Goal: Task Accomplishment & Management: Complete application form

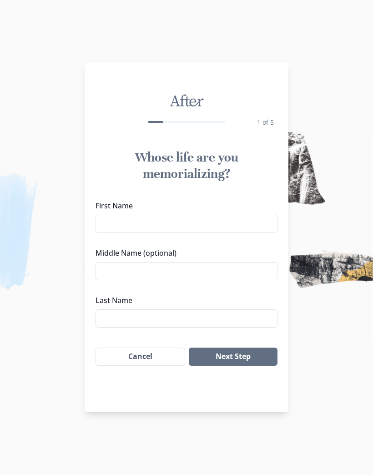
click at [112, 228] on input "First Name" at bounding box center [187, 224] width 182 height 18
type input "[PERSON_NAME]"
click at [113, 274] on input "Middle Name (optional)" at bounding box center [187, 271] width 182 height 18
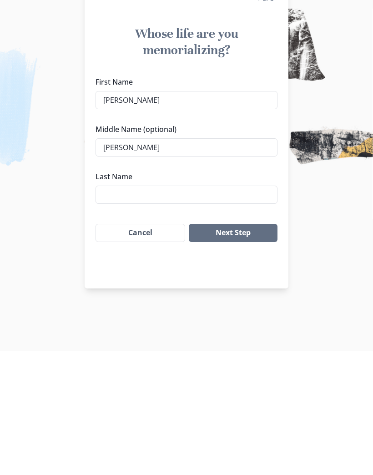
type input "[PERSON_NAME]"
click at [117, 310] on input "Last Name" at bounding box center [187, 319] width 182 height 18
type input "Daily"
click at [236, 348] on button "Next Step" at bounding box center [233, 357] width 89 height 18
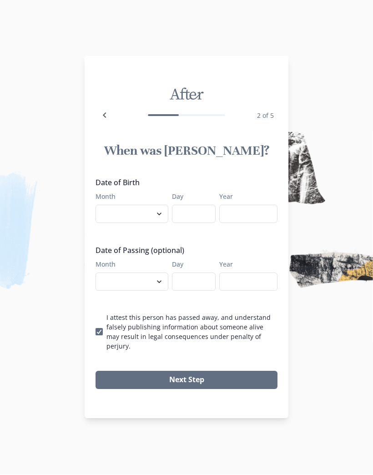
click at [162, 223] on select "January February March April May June July August September October November De…" at bounding box center [132, 214] width 73 height 18
select select "11"
click at [188, 222] on input "Day" at bounding box center [194, 214] width 44 height 18
type input "11"
click at [250, 223] on input "Year" at bounding box center [248, 214] width 58 height 18
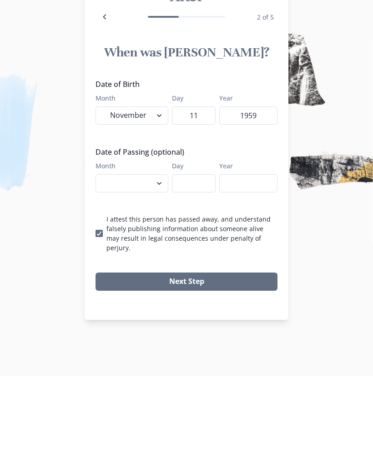
type input "1959"
click at [213, 371] on button "Next Step" at bounding box center [187, 380] width 182 height 18
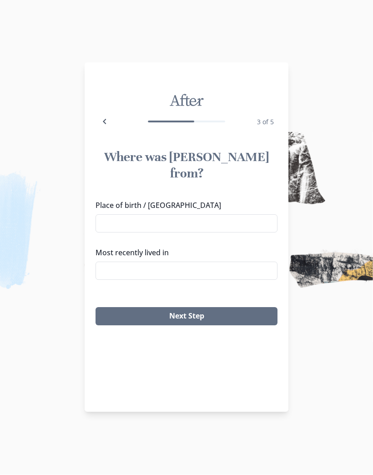
click at [120, 215] on input "Place of birth / [GEOGRAPHIC_DATA]" at bounding box center [187, 224] width 182 height 18
click at [113, 262] on input "Most recently lived in" at bounding box center [187, 271] width 182 height 18
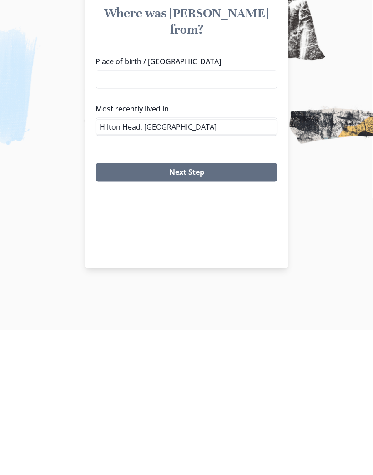
type input "Hilton Head, [GEOGRAPHIC_DATA]"
click at [217, 308] on button "Next Step" at bounding box center [187, 317] width 182 height 18
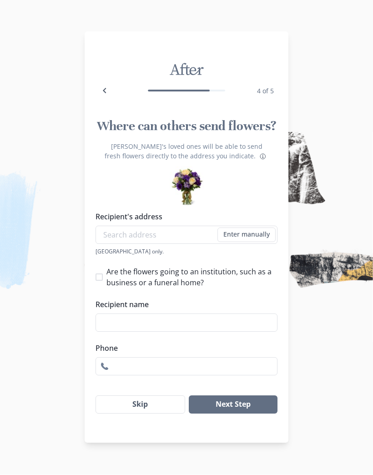
click at [158, 412] on button "Skip" at bounding box center [141, 405] width 90 height 18
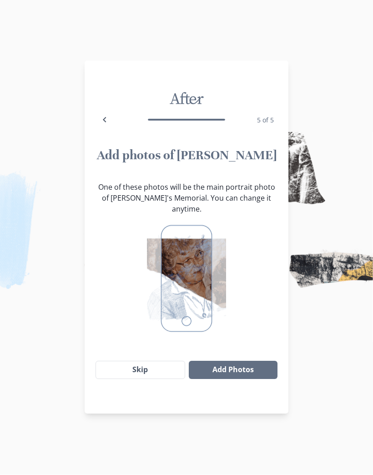
click at [244, 364] on button "Add Photos" at bounding box center [233, 370] width 89 height 18
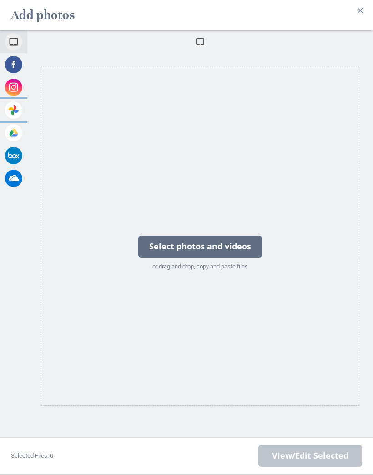
click at [17, 110] on span at bounding box center [13, 110] width 17 height 17
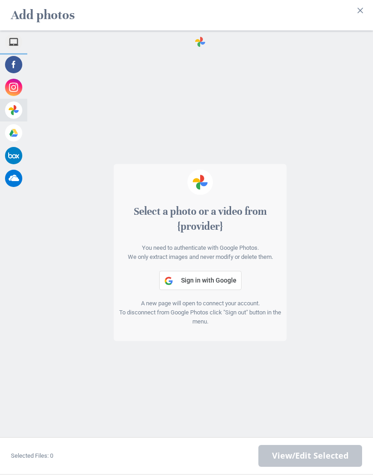
click at [40, 44] on span "My Device" at bounding box center [43, 42] width 27 height 8
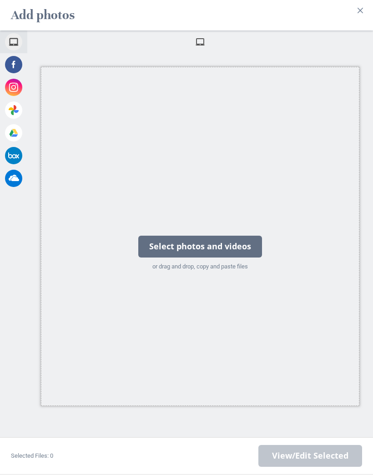
click at [229, 249] on div "Select photos and videos" at bounding box center [200, 247] width 124 height 22
click at [233, 250] on div "Select photos and videos" at bounding box center [200, 247] width 124 height 22
click at [242, 249] on div "Select photos and videos" at bounding box center [200, 247] width 124 height 22
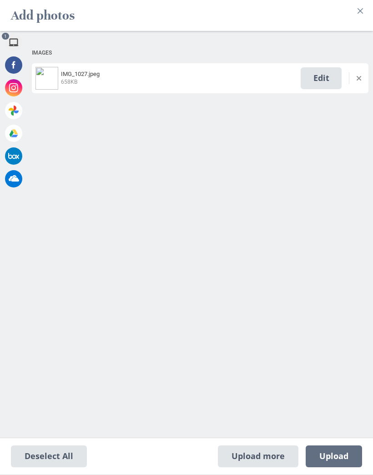
click at [54, 85] on img at bounding box center [47, 78] width 23 height 23
click at [320, 82] on span "Edit" at bounding box center [321, 78] width 41 height 22
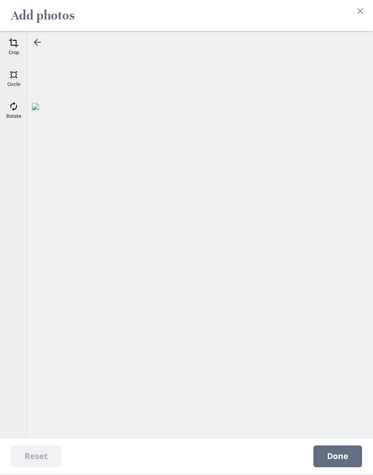
click at [17, 49] on div "Crop" at bounding box center [13, 47] width 23 height 23
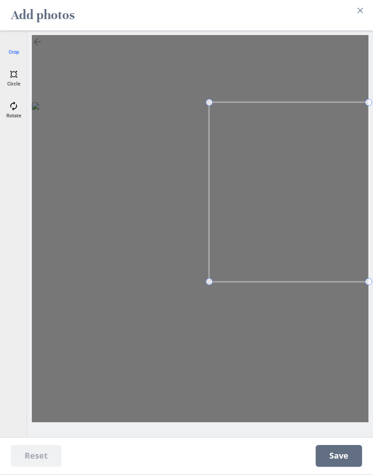
click at [207, 292] on div at bounding box center [200, 229] width 337 height 387
click at [213, 288] on div at bounding box center [200, 229] width 337 height 387
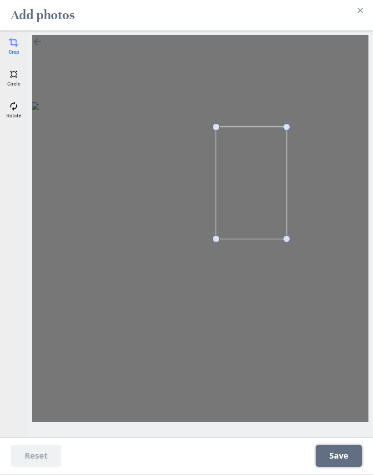
click at [335, 459] on span "Save" at bounding box center [339, 457] width 46 height 22
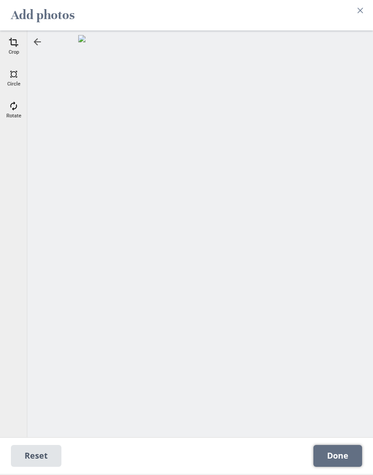
click at [340, 457] on span "Done" at bounding box center [338, 457] width 49 height 22
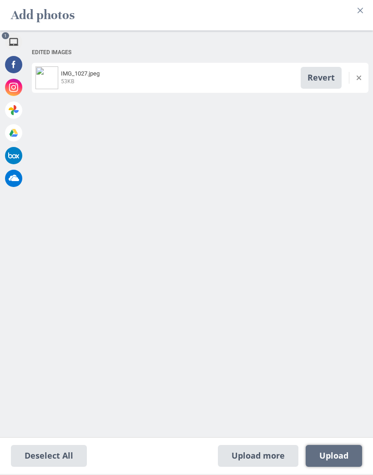
click at [338, 456] on span "Upload 1" at bounding box center [334, 457] width 29 height 10
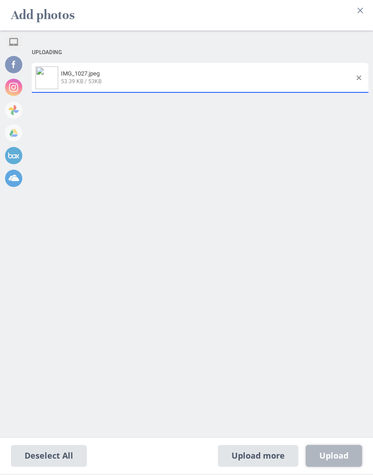
select select "2018"
select select "5"
select select "27"
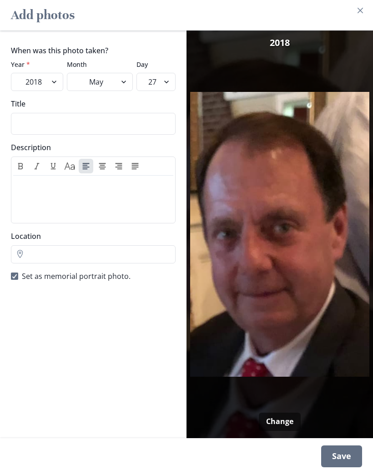
click at [344, 457] on div "Save" at bounding box center [341, 457] width 41 height 22
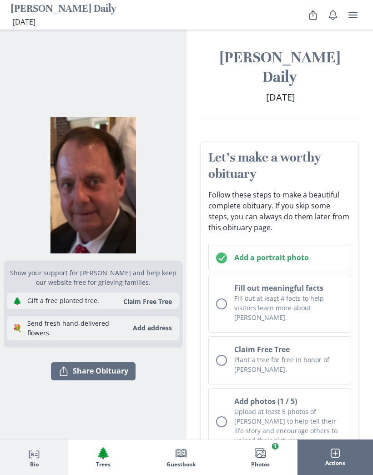
click at [229, 283] on button "Fill out meaningful facts Fill out at least 4 facts to help visitors learn more…" at bounding box center [279, 304] width 143 height 58
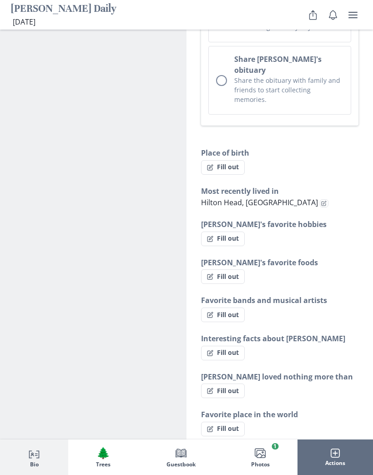
scroll to position [662, 0]
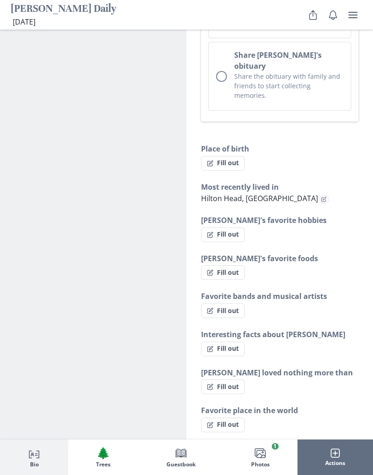
click at [219, 380] on button "Fill out" at bounding box center [223, 387] width 44 height 15
select select "[PERSON_NAME] loved nothing more than"
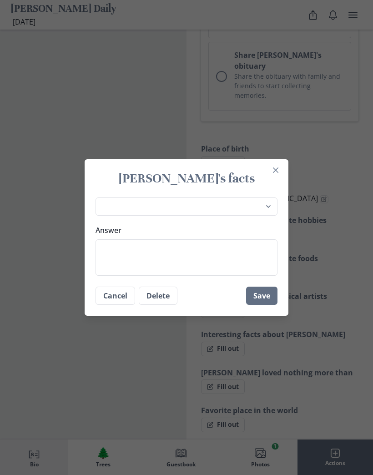
click at [110, 251] on textarea "Answer" at bounding box center [187, 257] width 182 height 36
type textarea "L"
type textarea "x"
type textarea "B"
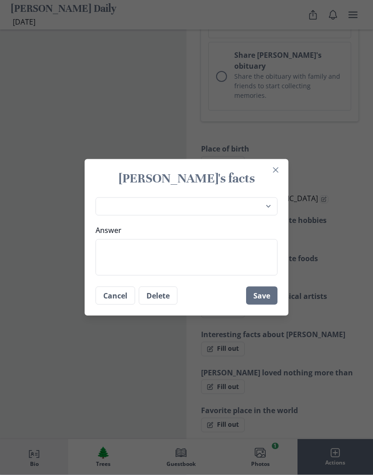
type textarea "x"
type textarea "Be"
type textarea "x"
type textarea "Bei"
type textarea "x"
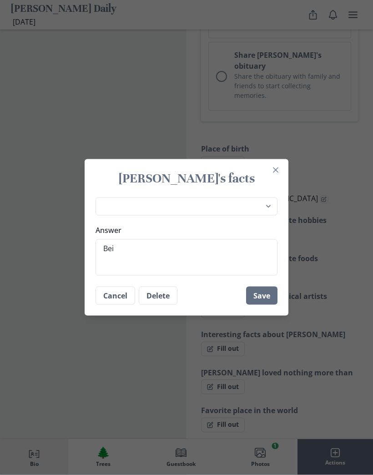
type textarea "Bein"
type textarea "x"
type textarea "Being"
type textarea "x"
type textarea "Being"
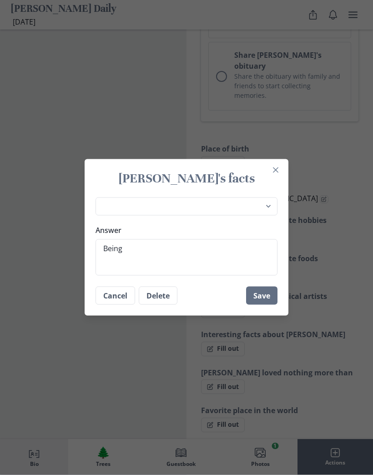
type textarea "x"
type textarea "Being a"
type textarea "x"
type textarea "Being ar"
type textarea "x"
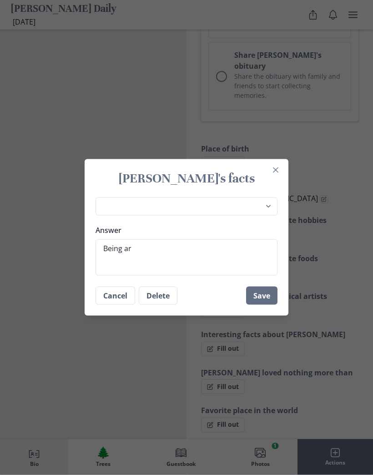
type textarea "Being aro"
type textarea "x"
type textarea "Being arou"
type textarea "x"
type textarea "Being aroun"
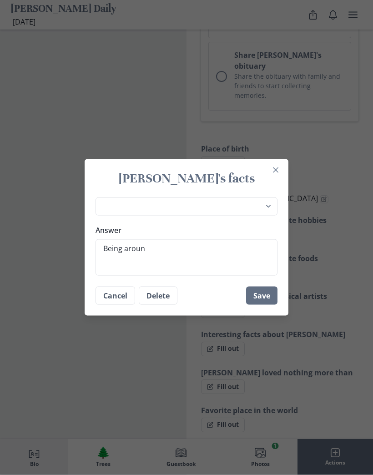
type textarea "x"
type textarea "Being around"
type textarea "x"
type textarea "Being around"
type textarea "x"
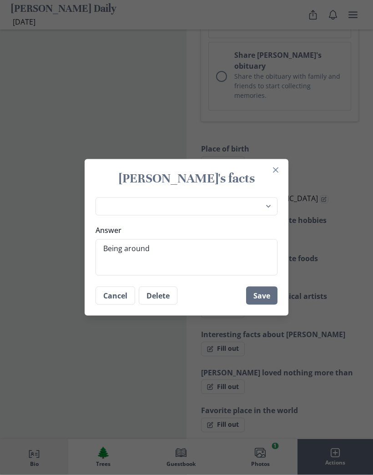
type textarea "Being around h"
type textarea "x"
type textarea "Being around hi"
type textarea "x"
type textarea "Being around his"
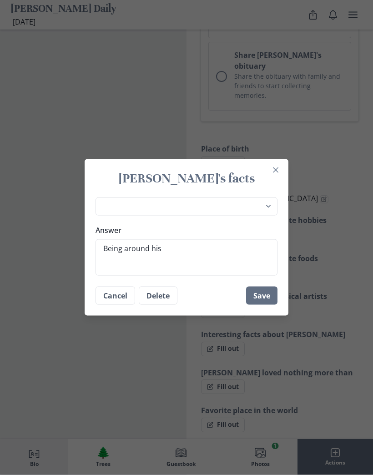
type textarea "x"
type textarea "Being around his"
type textarea "x"
type textarea "Being around his f"
type textarea "x"
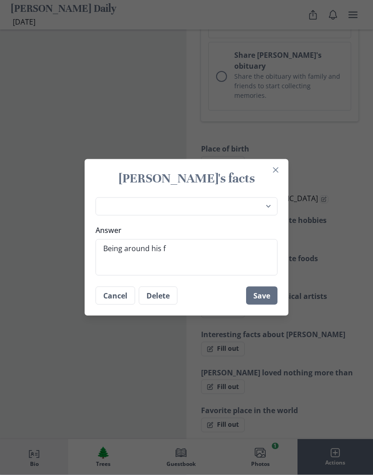
type textarea "Being around his fa"
type textarea "x"
type textarea "Being around his fam"
type textarea "x"
type textarea "Being around his fami"
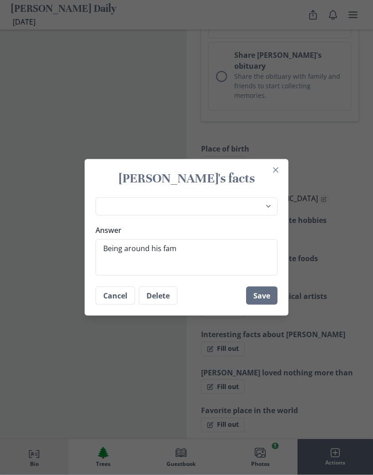
type textarea "x"
type textarea "Being around his famil"
type textarea "x"
type textarea "Being around his family"
type textarea "x"
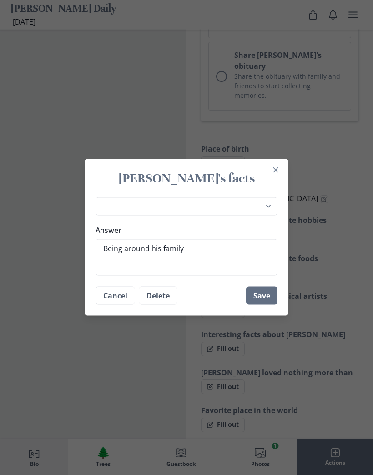
type textarea "Being around his family"
type textarea "x"
type textarea "Being around his family a"
type textarea "x"
type textarea "Being around his family an"
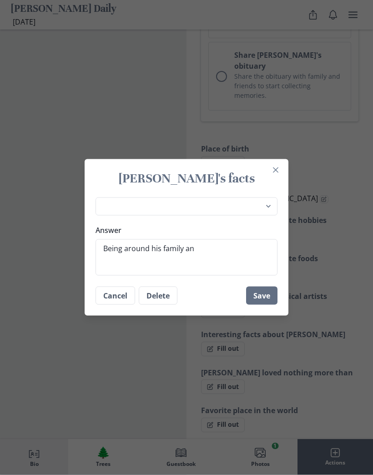
type textarea "x"
type textarea "Being around his family and"
type textarea "x"
type textarea "Being around his family and"
type textarea "x"
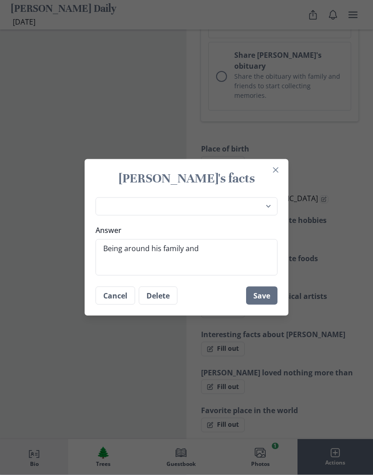
type textarea "Being around his family and f"
type textarea "x"
type textarea "Being around his family and fr"
type textarea "x"
type textarea "Being around his family and fri"
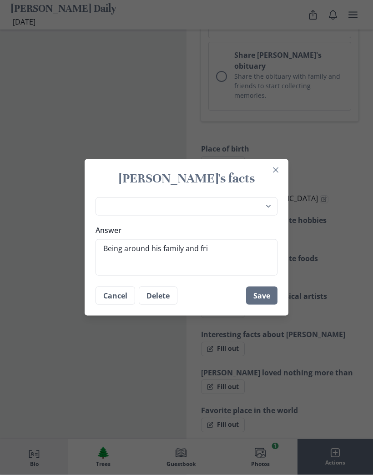
type textarea "x"
type textarea "Being around his family and frie"
type textarea "x"
type textarea "Being around his family and frien"
type textarea "x"
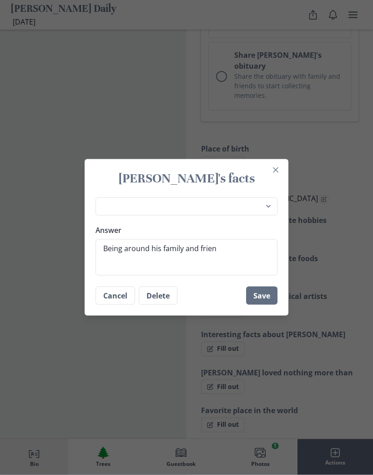
type textarea "Being around his family and friend"
type textarea "x"
type textarea "Being around his family and friends"
type textarea "x"
type textarea "Being around his family and friends"
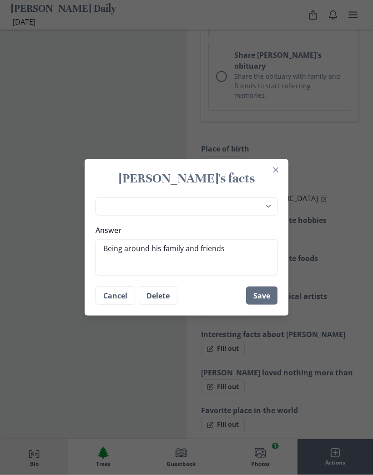
click at [261, 293] on button "Save" at bounding box center [261, 296] width 31 height 18
type textarea "x"
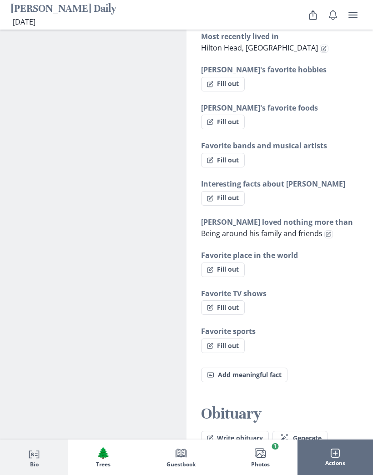
scroll to position [811, 0]
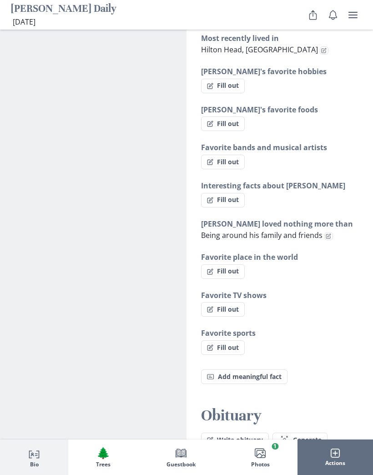
click at [212, 345] on icon "button" at bounding box center [210, 348] width 6 height 6
select select "Favorite sports"
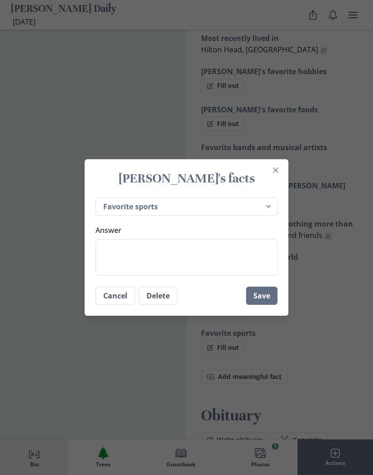
click at [113, 249] on textarea "Answer" at bounding box center [187, 257] width 182 height 36
type textarea "x"
type textarea "K"
type textarea "x"
type textarea "Kev"
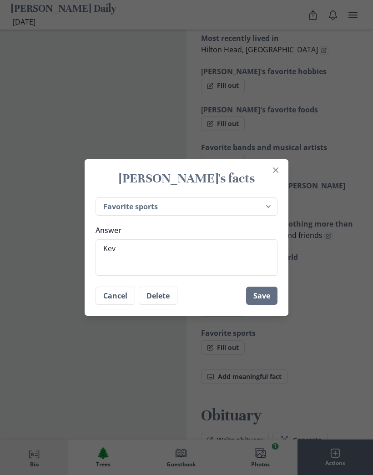
type textarea "x"
type textarea "Kevi"
type textarea "x"
type textarea "[PERSON_NAME]"
type textarea "x"
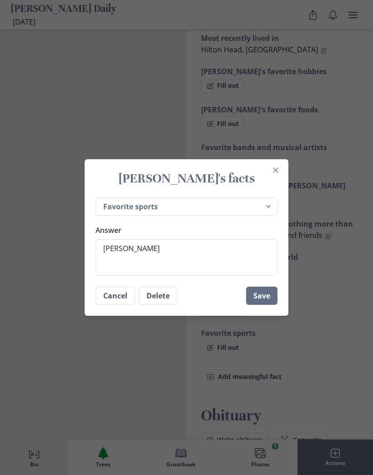
type textarea "[PERSON_NAME]"
type textarea "x"
type textarea "[PERSON_NAME]"
type textarea "x"
type textarea "[PERSON_NAME]"
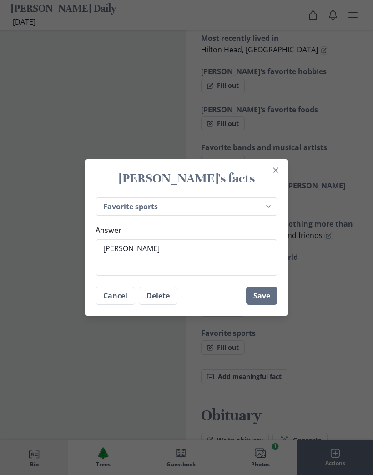
type textarea "x"
type textarea "[PERSON_NAME]"
type textarea "x"
type textarea "[PERSON_NAME] loved"
type textarea "x"
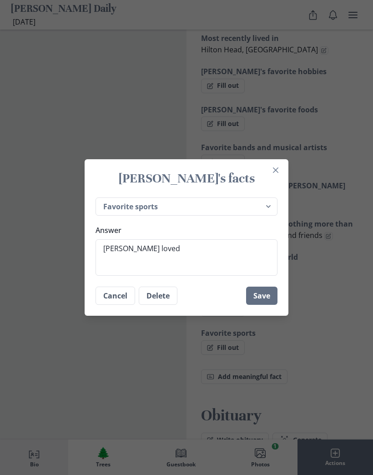
type textarea "[PERSON_NAME] loved"
type textarea "x"
type textarea "[PERSON_NAME] loved a"
type textarea "x"
type textarea "[PERSON_NAME] loved any"
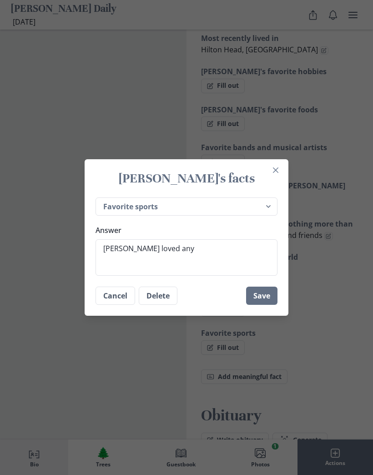
type textarea "x"
type textarea "[PERSON_NAME] loved anyt"
type textarea "x"
type textarea "[PERSON_NAME] loved anyth"
type textarea "x"
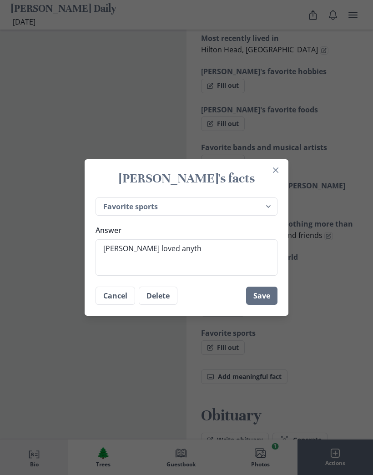
type textarea "[PERSON_NAME] loved anythi"
type textarea "x"
type textarea "[PERSON_NAME] loved anythin"
type textarea "x"
type textarea "[PERSON_NAME] loved anything"
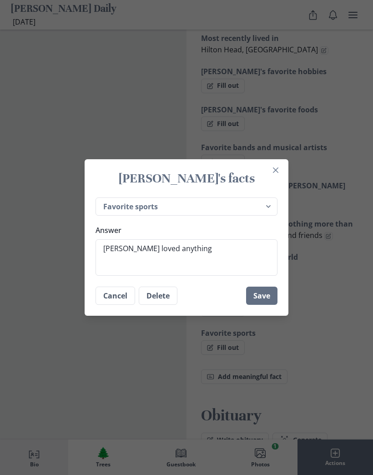
type textarea "x"
type textarea "[PERSON_NAME] loved anything s"
type textarea "x"
type textarea "[PERSON_NAME] loved anything sp"
type textarea "x"
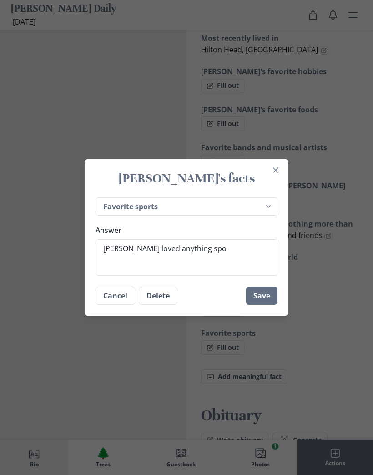
type textarea "[PERSON_NAME] loved anything spor"
type textarea "x"
type textarea "[PERSON_NAME] loved anything spo"
type textarea "x"
type textarea "[PERSON_NAME] loved anything s"
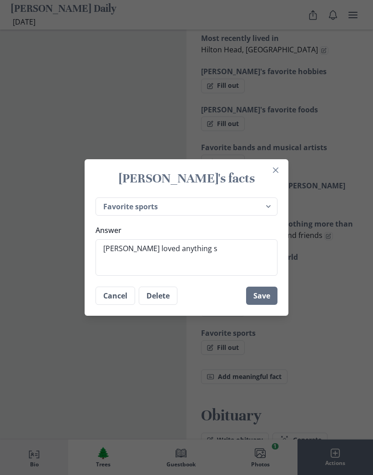
type textarea "x"
type textarea "[PERSON_NAME] loved anything"
type textarea "x"
type textarea "[PERSON_NAME] loved anything"
type textarea "x"
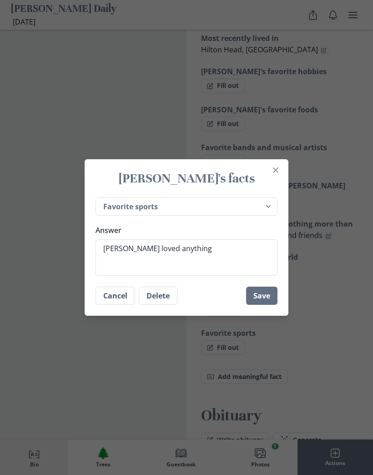
type textarea "[PERSON_NAME] loved anythin"
type textarea "x"
type textarea "[PERSON_NAME] loved anythi"
type textarea "x"
type textarea "[PERSON_NAME] loved anyth"
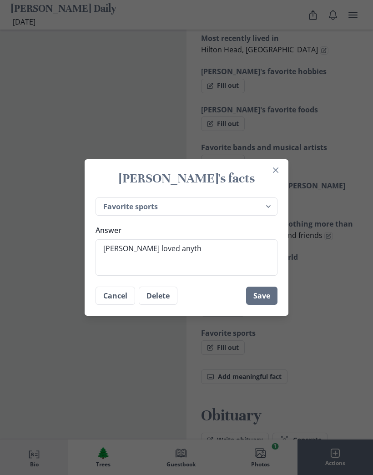
type textarea "x"
type textarea "[PERSON_NAME] loved anyt"
type textarea "x"
type textarea "[PERSON_NAME] loved any"
type textarea "x"
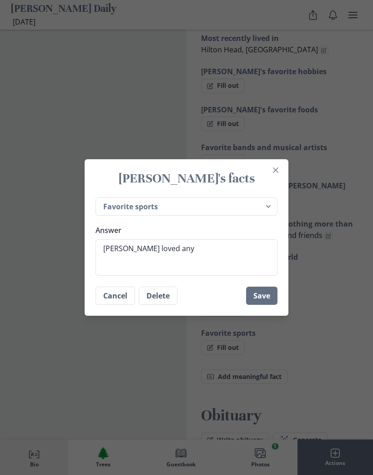
type textarea "[PERSON_NAME] loved an"
type textarea "x"
type textarea "[PERSON_NAME] loved al"
type textarea "x"
type textarea "[PERSON_NAME] loved all"
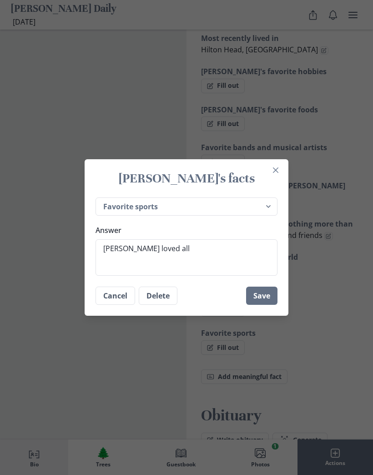
type textarea "x"
type textarea "[PERSON_NAME] loved all"
type textarea "x"
type textarea "[PERSON_NAME] loved all s"
type textarea "x"
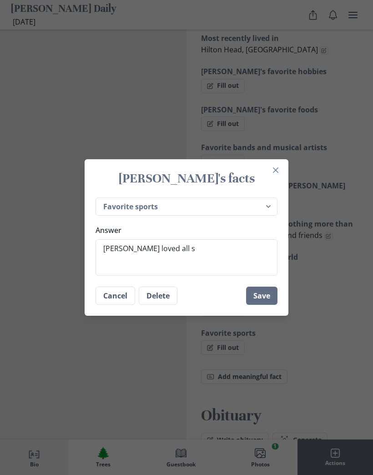
type textarea "[PERSON_NAME] loved all sp"
type textarea "x"
type textarea "[PERSON_NAME] loved all spo"
type textarea "x"
type textarea "[PERSON_NAME] loved all spor"
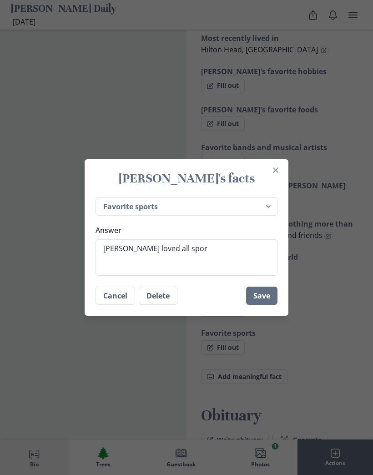
type textarea "x"
type textarea "[PERSON_NAME] loved all sports"
type textarea "x"
type textarea "[PERSON_NAME] loved all sports."
type textarea "x"
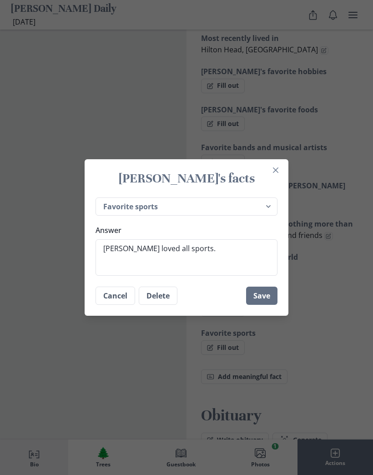
type textarea "[PERSON_NAME] loved all sports."
type textarea "x"
type textarea "[PERSON_NAME] loved all sports."
type textarea "x"
type textarea "[PERSON_NAME] loved all sports. B"
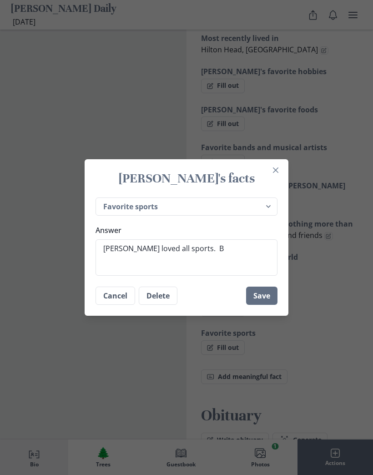
type textarea "x"
type textarea "[PERSON_NAME] loved all sports. Ba"
type textarea "x"
type textarea "[PERSON_NAME] loved all sports. Bas"
type textarea "x"
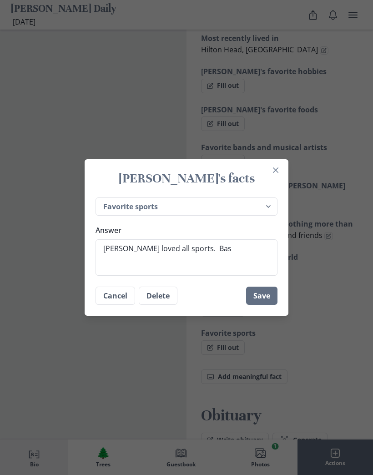
type textarea "[PERSON_NAME] loved all sports. Base"
type textarea "x"
type textarea "[PERSON_NAME] loved all sports. Baseb"
type textarea "x"
type textarea "[PERSON_NAME] loved all sports. Baseba"
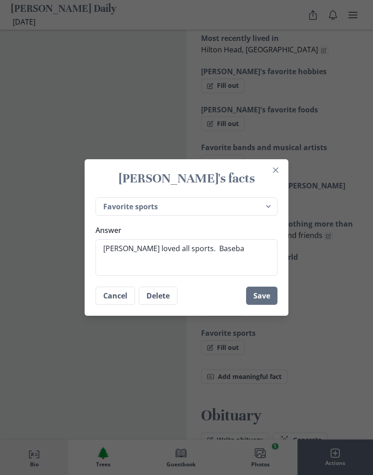
type textarea "x"
type textarea "[PERSON_NAME] loved all sports. Basebal"
type textarea "x"
type textarea "[PERSON_NAME] loved all sports. Baseball"
type textarea "x"
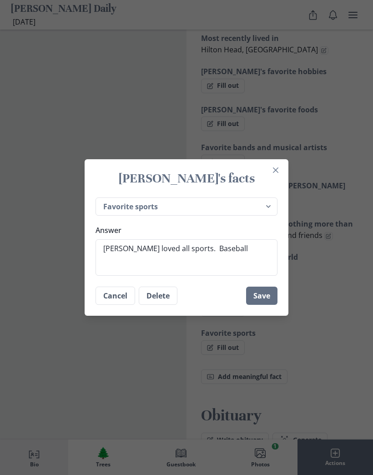
type textarea "[PERSON_NAME] loved all sports. Baseball b"
type textarea "x"
type textarea "[PERSON_NAME] loved all sports. Baseball be"
type textarea "x"
type textarea "[PERSON_NAME] loved all sports. Baseball bei"
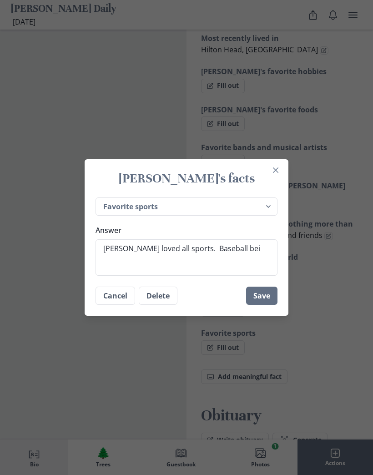
type textarea "x"
type textarea "[PERSON_NAME] loved all sports. Baseball bein"
type textarea "x"
type textarea "[PERSON_NAME] loved all sports. Baseball being"
type textarea "x"
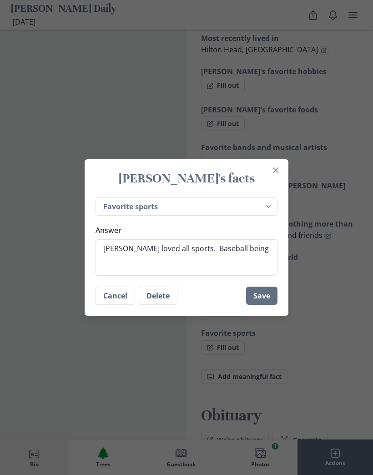
type textarea "[PERSON_NAME] loved all sports. Baseball being"
type textarea "x"
type textarea "[PERSON_NAME] loved all sports. Baseball being h"
type textarea "x"
click at [267, 289] on button "Save" at bounding box center [261, 296] width 31 height 18
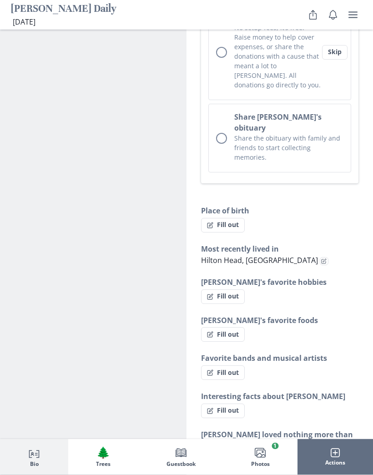
scroll to position [600, 0]
click at [216, 404] on button "Fill out" at bounding box center [223, 411] width 44 height 15
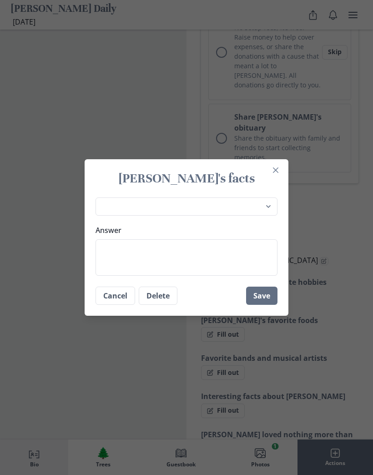
click at [106, 276] on textarea "Answer" at bounding box center [187, 257] width 182 height 36
click at [209, 266] on textarea "Worked at [PERSON_NAME] from 2012." at bounding box center [187, 257] width 182 height 36
click at [268, 305] on button "Save" at bounding box center [261, 296] width 31 height 18
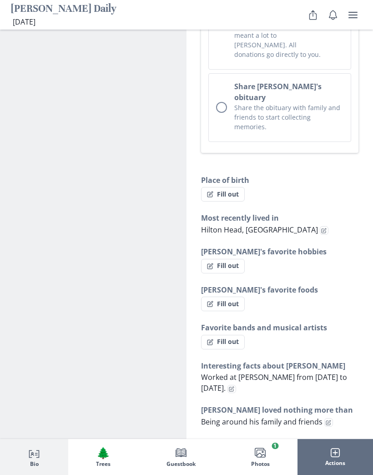
click at [327, 420] on icon "Edit fact" at bounding box center [328, 422] width 5 height 5
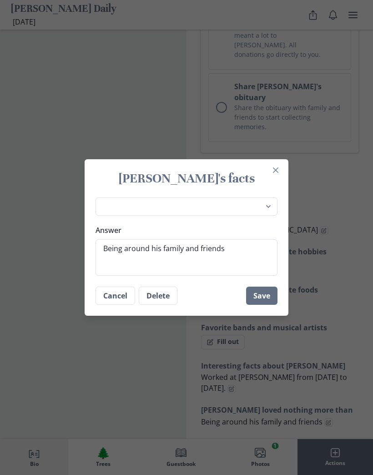
click at [234, 271] on textarea "Being around his family and friends" at bounding box center [187, 257] width 182 height 36
click at [267, 305] on button "Save" at bounding box center [261, 296] width 31 height 18
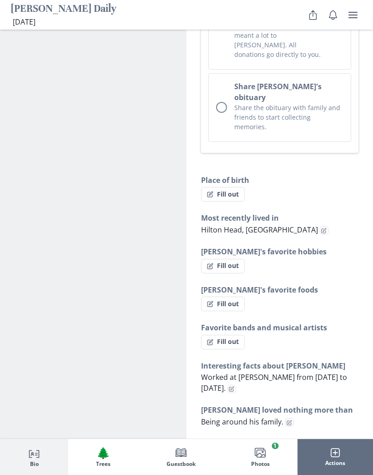
click at [231, 387] on icon "Edit fact" at bounding box center [232, 388] width 3 height 3
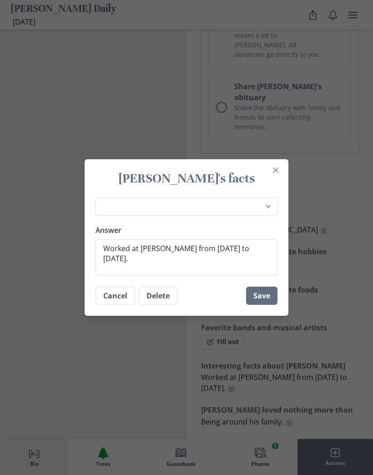
click at [262, 272] on textarea "Worked at [PERSON_NAME] from [DATE] to [DATE]." at bounding box center [187, 257] width 182 height 36
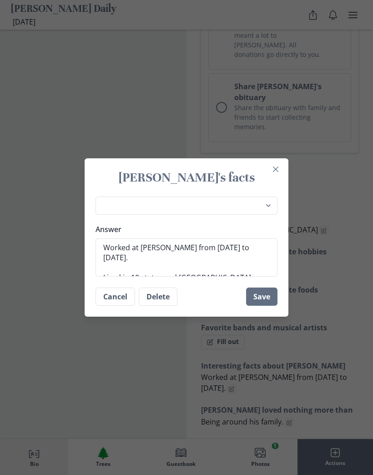
click at [259, 306] on button "Save" at bounding box center [261, 297] width 31 height 18
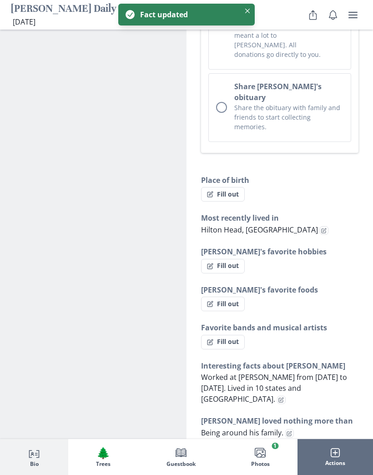
click at [288, 429] on button "Edit fact" at bounding box center [289, 433] width 9 height 9
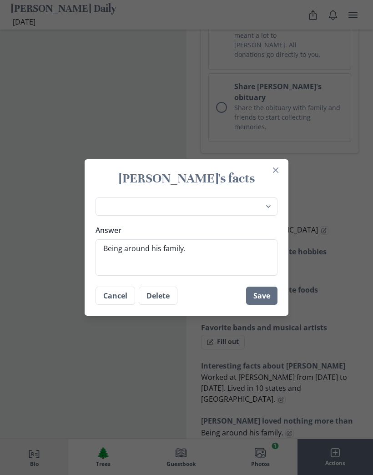
click at [198, 274] on textarea "Being around his family." at bounding box center [187, 257] width 182 height 36
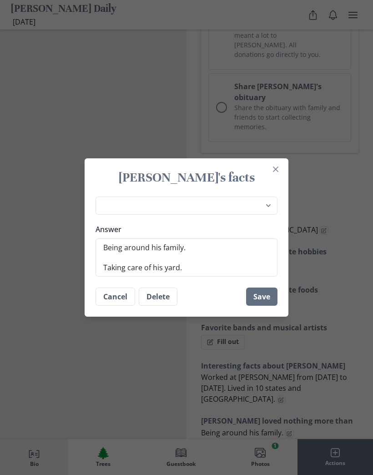
click at [265, 306] on button "Save" at bounding box center [261, 297] width 31 height 18
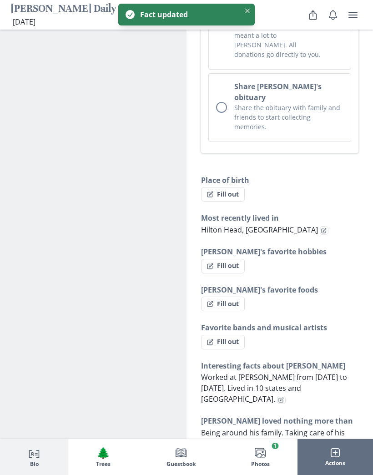
click at [223, 297] on button "Fill out" at bounding box center [223, 304] width 44 height 15
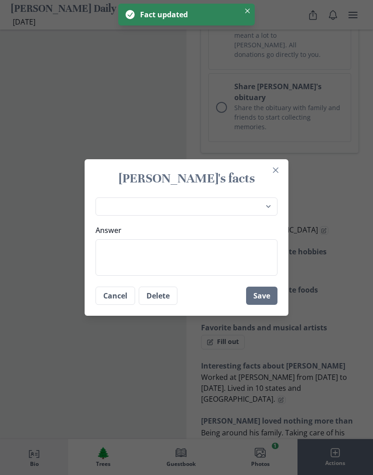
click at [116, 273] on textarea "Answer" at bounding box center [187, 257] width 182 height 36
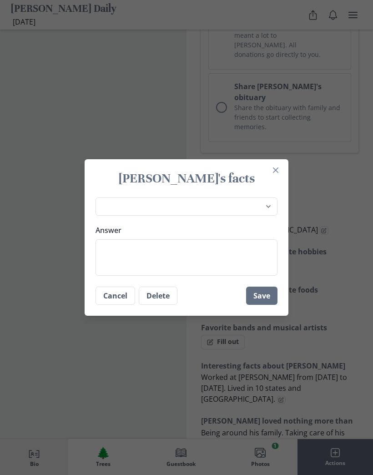
click at [276, 178] on button "Close" at bounding box center [276, 170] width 15 height 15
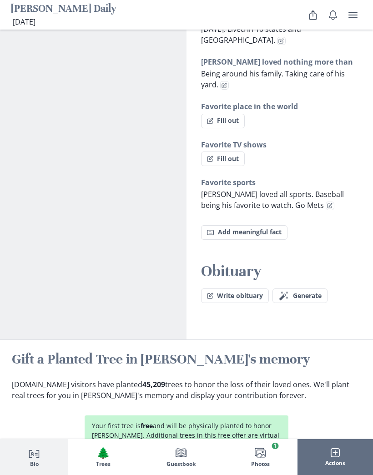
scroll to position [947, 0]
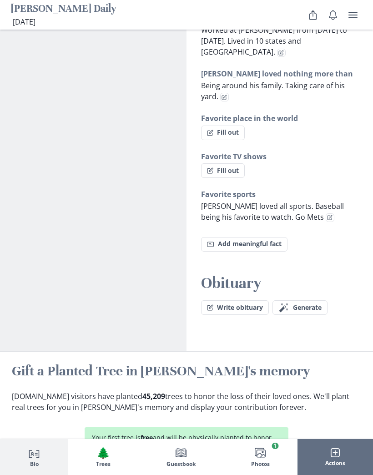
click at [290, 300] on button "Magic wand Generate obituary Generate" at bounding box center [300, 307] width 55 height 15
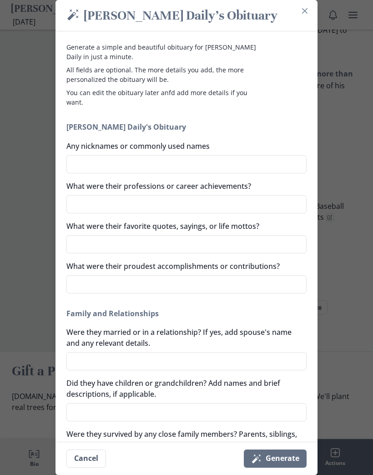
click at [89, 167] on textarea "Any nicknames or commonly used names" at bounding box center [186, 164] width 240 height 18
click at [90, 210] on textarea "What were their professions or career achievements?" at bounding box center [186, 204] width 240 height 18
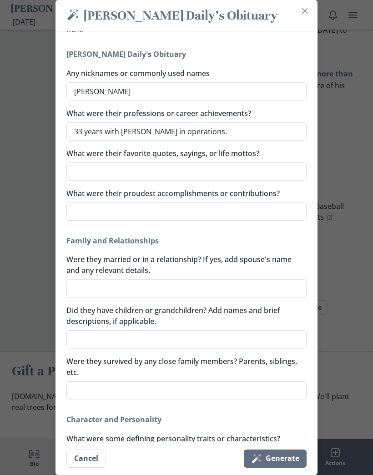
scroll to position [79, 0]
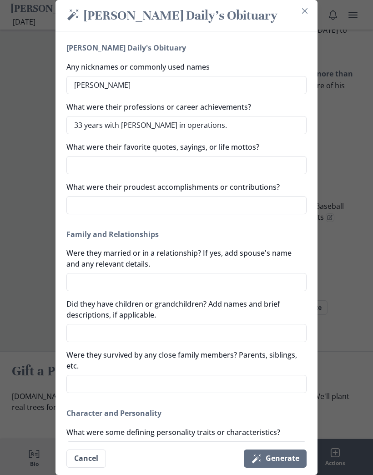
click at [81, 288] on textarea "Were they married or in a relationship? If yes, add spouse's name and any relev…" at bounding box center [186, 282] width 240 height 18
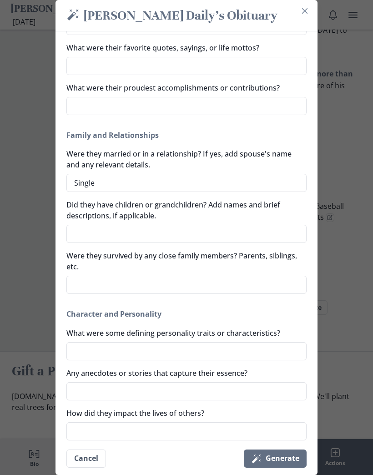
scroll to position [179, 0]
click at [79, 291] on textarea "Were they survived by any close family members? Parents, siblings, etc." at bounding box center [186, 284] width 240 height 18
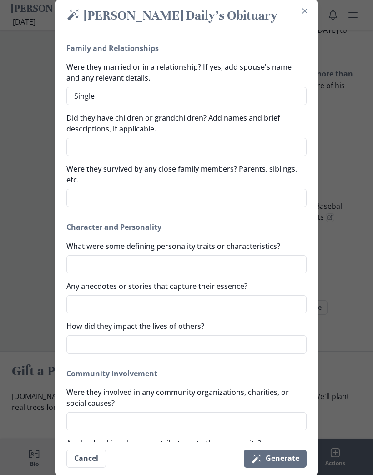
scroll to position [264, 0]
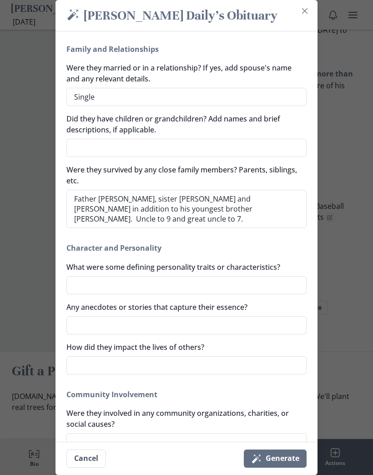
click at [79, 291] on textarea "What were some defining personality traits or characteristics?" at bounding box center [186, 285] width 240 height 18
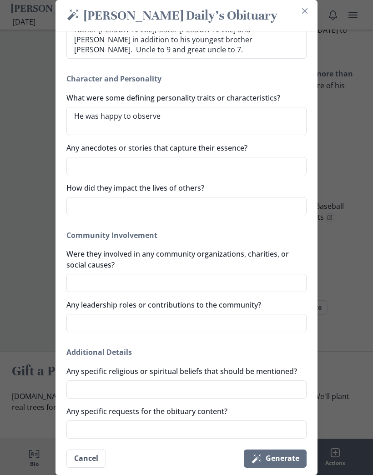
scroll to position [433, 0]
click at [347, 172] on div "Magic wand [PERSON_NAME] Daily's Obituary Generate a simple and beautiful obitu…" at bounding box center [186, 237] width 373 height 475
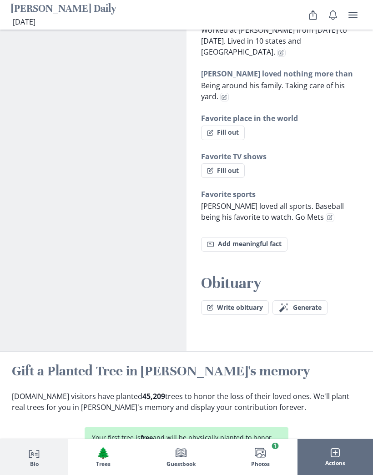
click at [288, 302] on icon "Magic wand" at bounding box center [284, 307] width 11 height 11
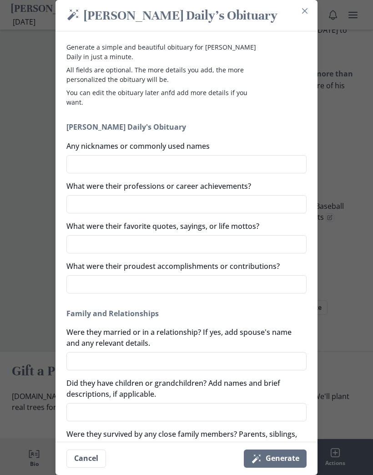
click at [83, 166] on textarea "Any nicknames or commonly used names" at bounding box center [186, 164] width 240 height 18
click at [83, 205] on textarea "What were their professions or career achievements?" at bounding box center [186, 204] width 240 height 18
click at [82, 288] on textarea "What were their proudest accomplishments or contributions?" at bounding box center [186, 284] width 240 height 18
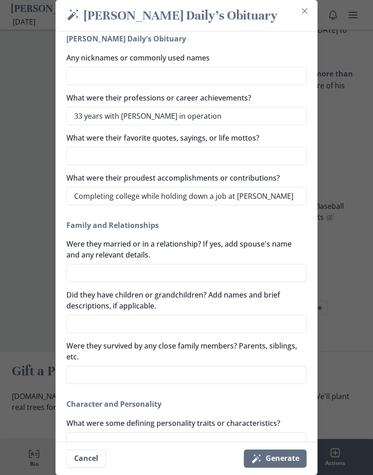
scroll to position [90, 0]
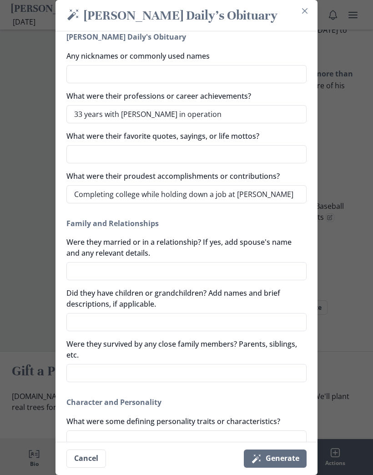
click at [86, 273] on textarea "Were they married or in a relationship? If yes, add spouse's name and any relev…" at bounding box center [186, 271] width 240 height 18
click at [83, 330] on textarea "Did they have children or grandchildren? Add names and brief descriptions, if a…" at bounding box center [186, 322] width 240 height 18
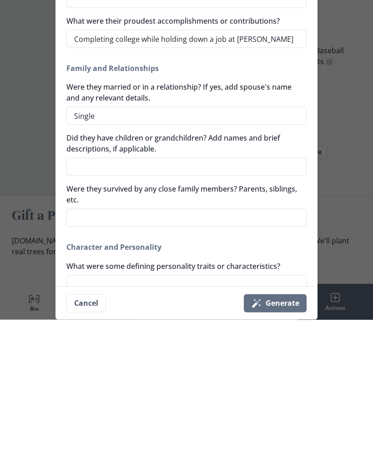
click at [81, 364] on textarea "Were they survived by any close family members? Parents, siblings, etc." at bounding box center [186, 373] width 240 height 18
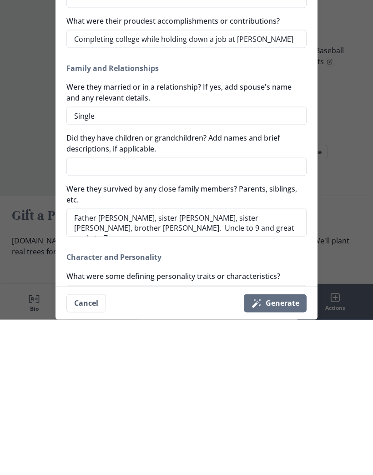
click at [88, 441] on textarea "What were some defining personality traits or characteristics?" at bounding box center [186, 450] width 240 height 18
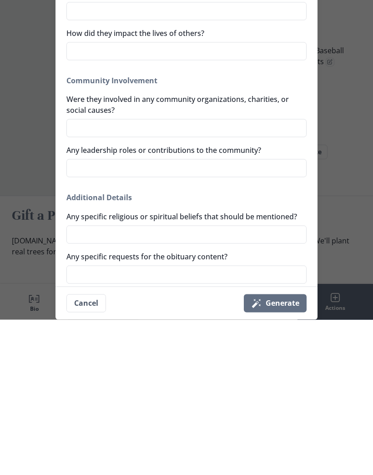
scroll to position [413, 0]
click at [240, 309] on div "Generate a simple and beautiful obituary for [PERSON_NAME] Daily in just a minu…" at bounding box center [187, 236] width 262 height 411
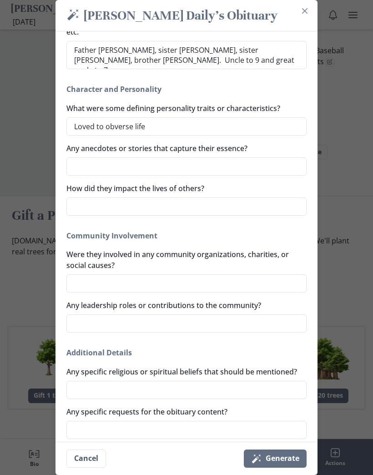
click at [264, 468] on button "Magic wand Generate" at bounding box center [275, 459] width 63 height 18
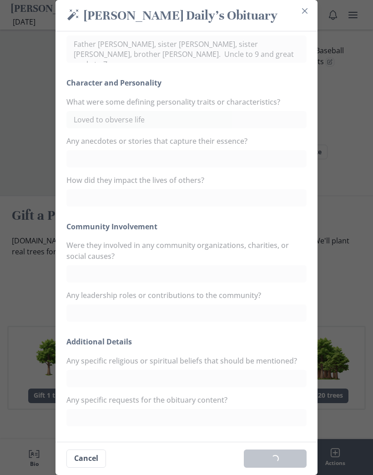
scroll to position [401, 0]
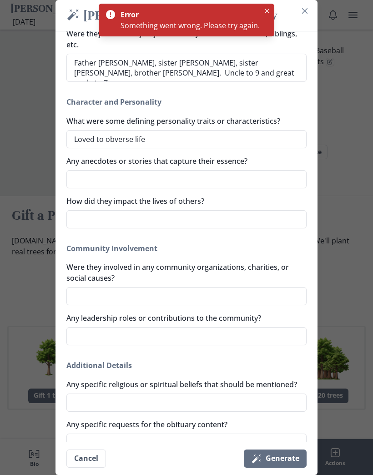
click at [338, 391] on div "Magic wand [PERSON_NAME] Daily's Obituary Generate a simple and beautiful obitu…" at bounding box center [186, 237] width 373 height 475
